Goal: Check status: Check status

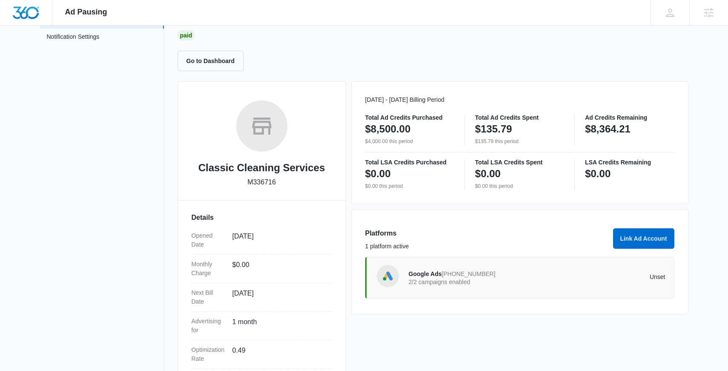
scroll to position [64, 0]
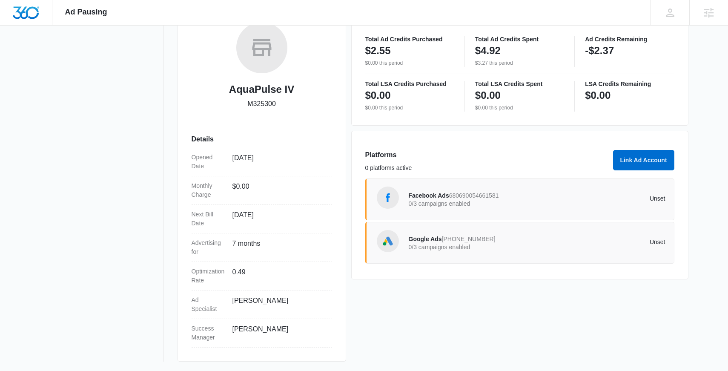
scroll to position [142, 0]
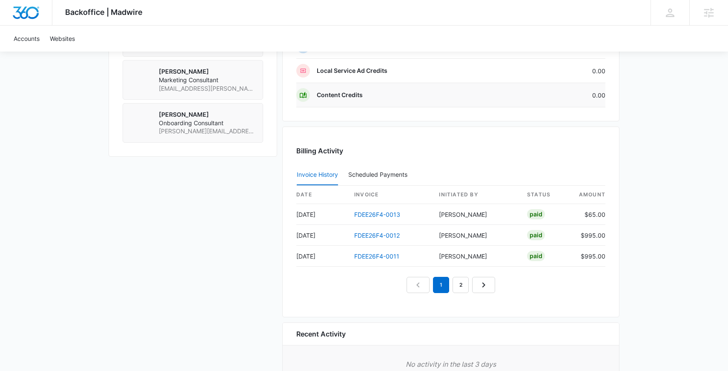
scroll to position [755, 0]
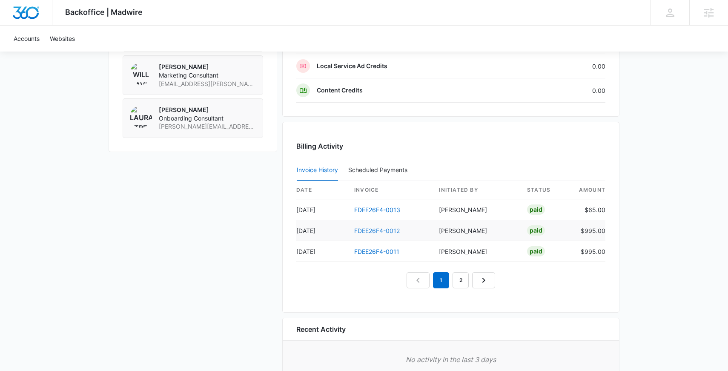
click at [364, 232] on link "FDEE26F4-0012" at bounding box center [377, 230] width 46 height 7
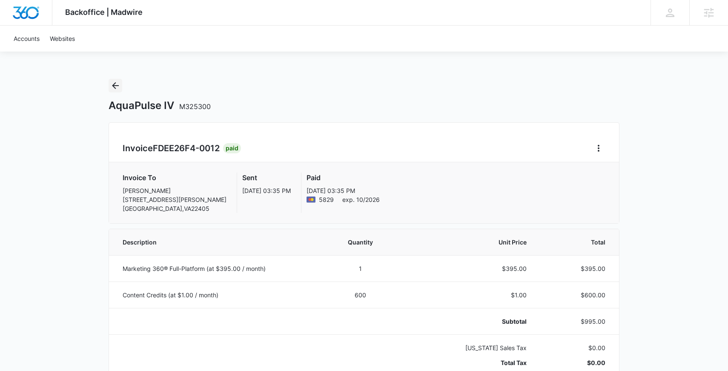
click at [109, 83] on button "Back" at bounding box center [116, 86] width 14 height 14
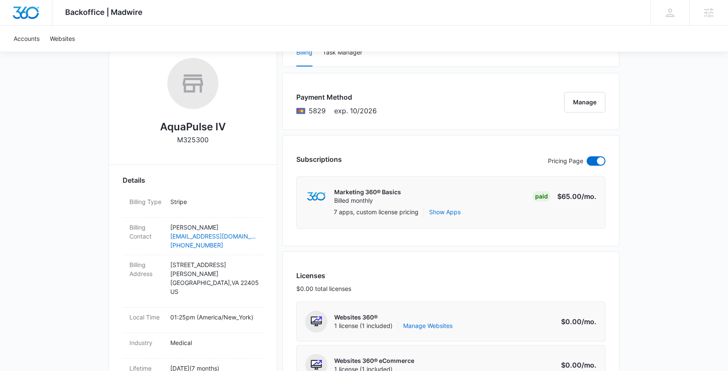
scroll to position [126, 0]
